Goal: Book appointment/travel/reservation

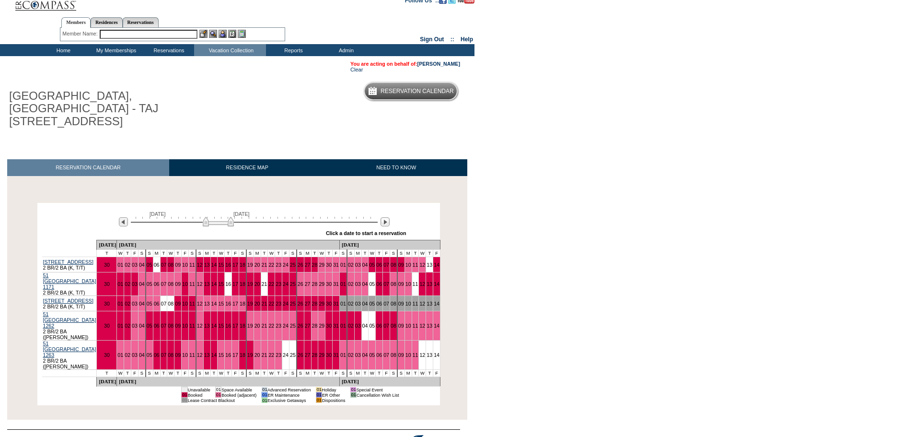
scroll to position [10, 0]
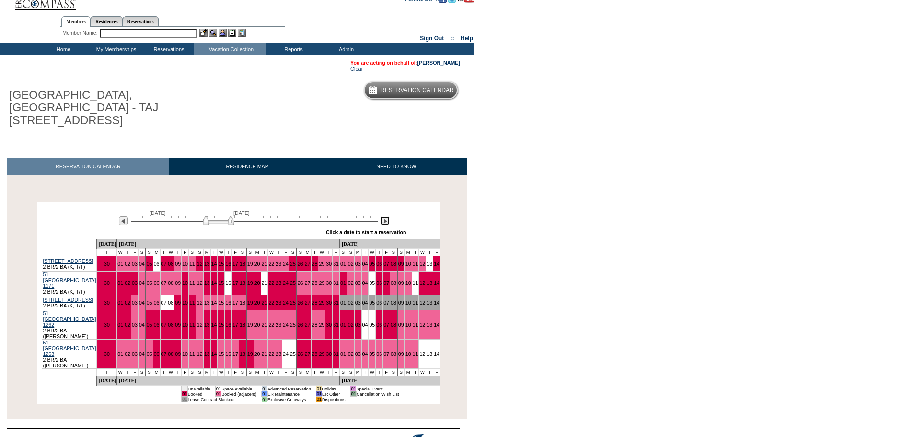
click at [386, 216] on img at bounding box center [385, 220] width 9 height 9
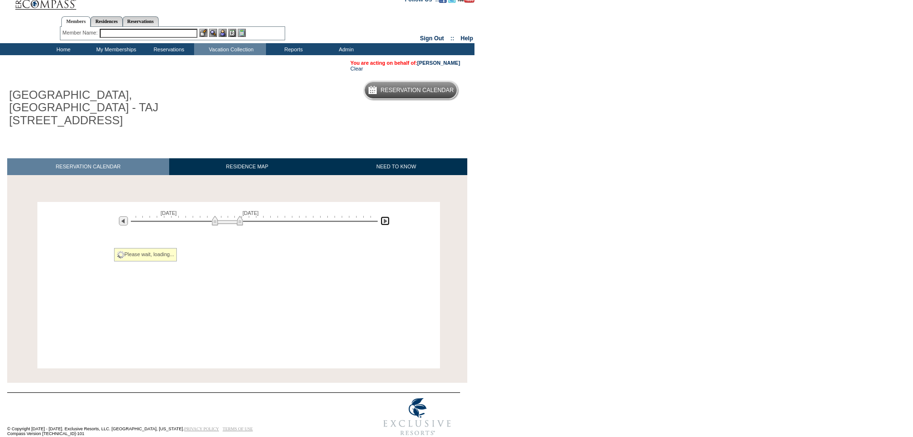
click at [386, 216] on img at bounding box center [385, 220] width 9 height 9
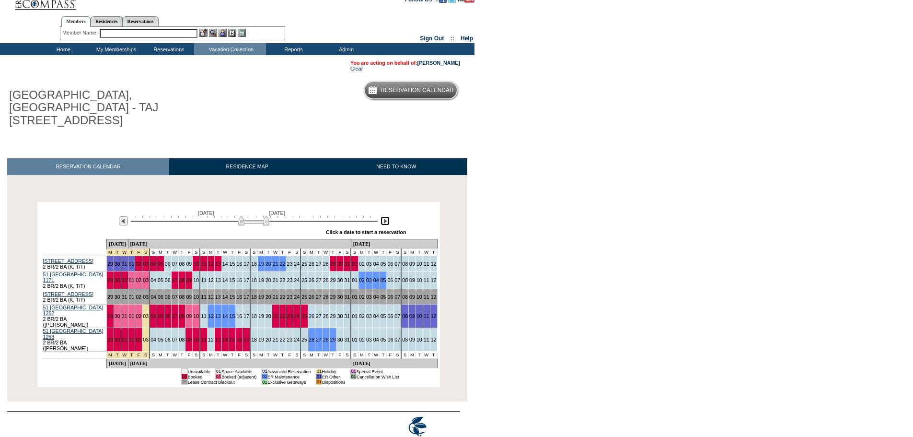
click at [386, 216] on img at bounding box center [385, 220] width 9 height 9
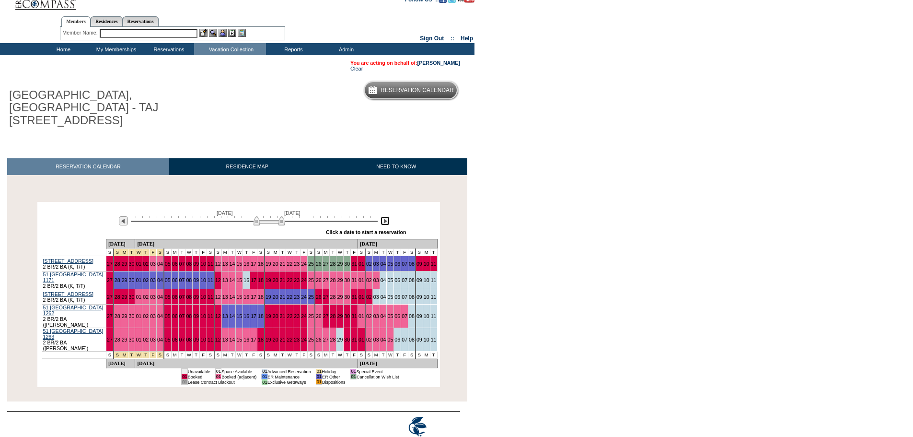
click at [258, 216] on img at bounding box center [269, 221] width 31 height 10
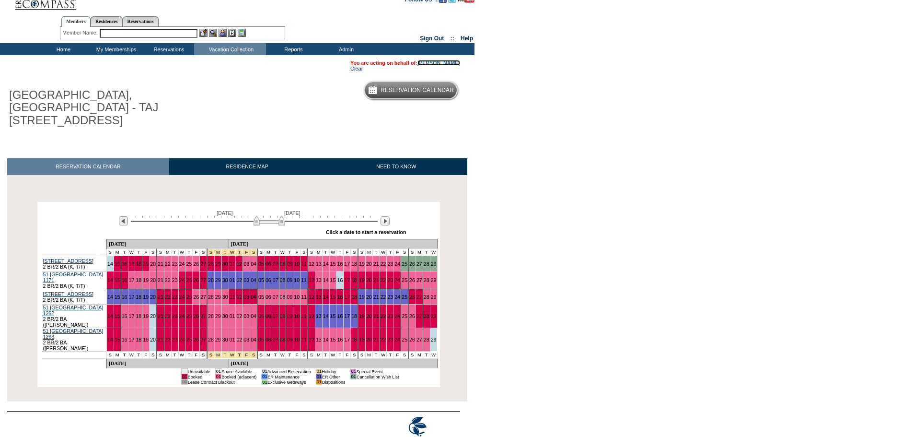
click at [449, 61] on link "[PERSON_NAME]" at bounding box center [439, 63] width 43 height 6
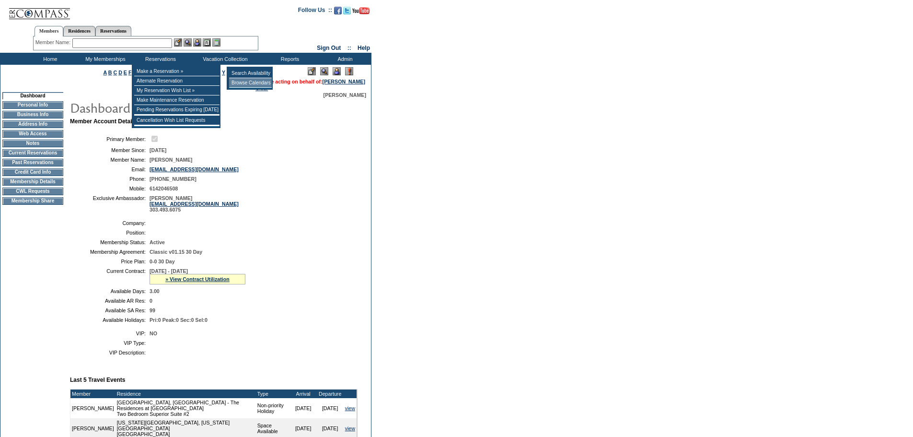
click at [243, 82] on td "Browse Calendars" at bounding box center [250, 83] width 43 height 10
